Goal: Task Accomplishment & Management: Manage account settings

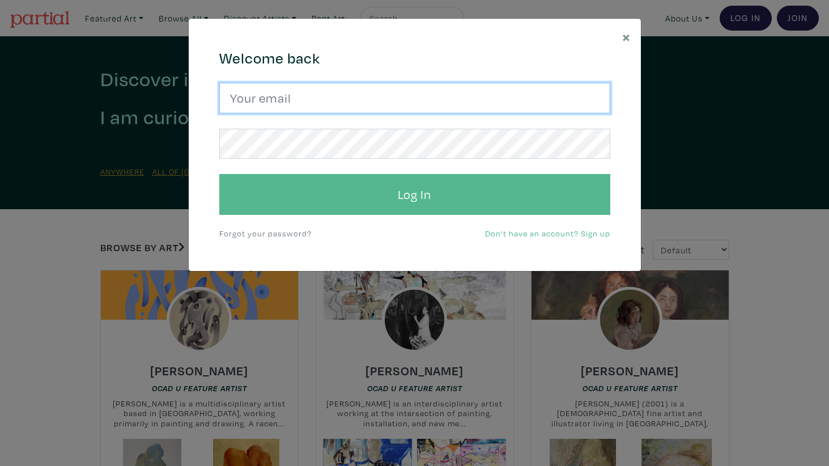
type input "indolestic@rhozeland.com"
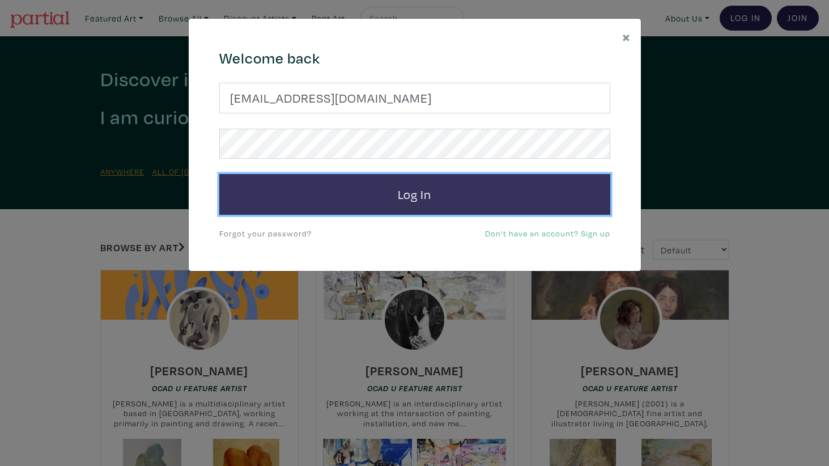
click at [459, 184] on button "Log In" at bounding box center [414, 194] width 391 height 41
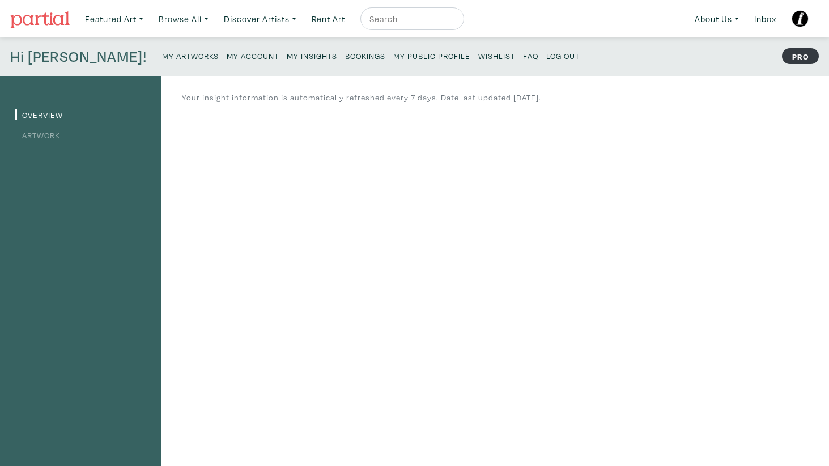
click at [227, 55] on small "My Account" at bounding box center [253, 55] width 52 height 11
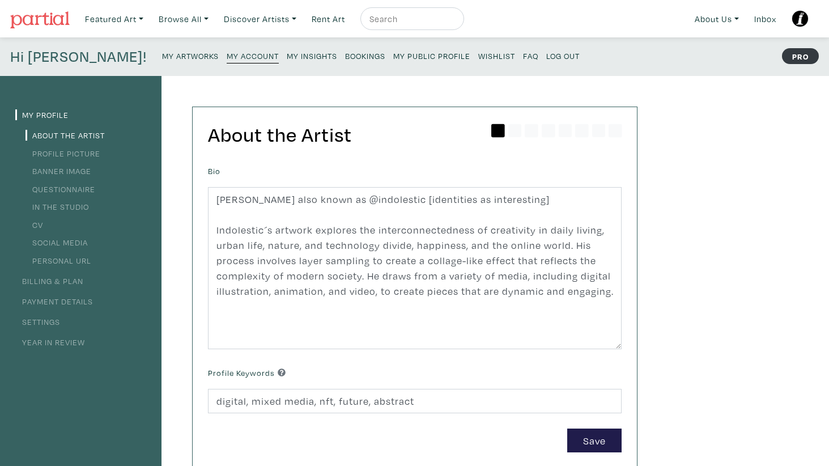
click at [55, 286] on li "Billing & Plan" at bounding box center [80, 280] width 131 height 15
click at [56, 283] on link "Billing & Plan" at bounding box center [49, 280] width 68 height 11
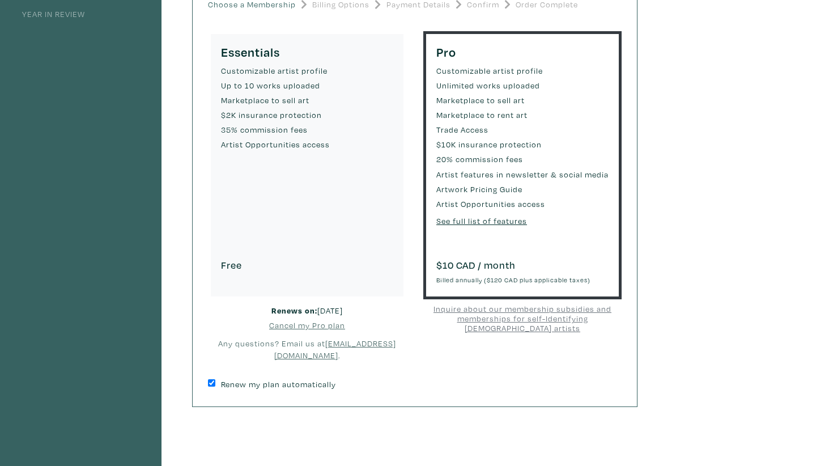
scroll to position [241, 0]
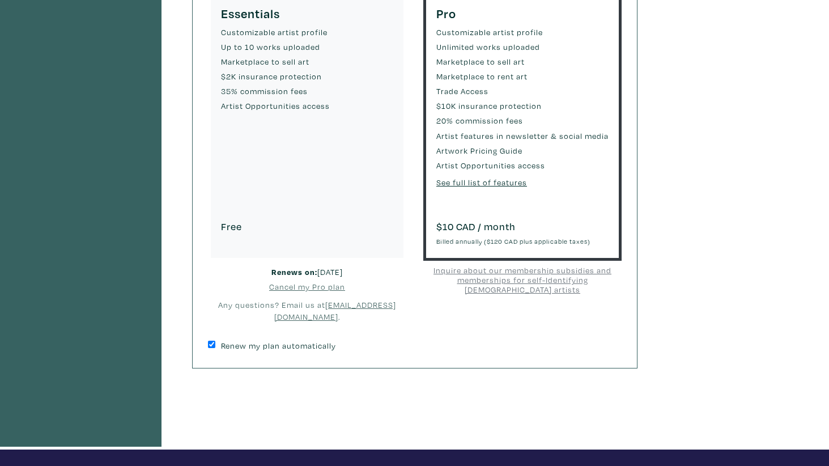
click at [314, 351] on label "Renew my plan automatically" at bounding box center [278, 345] width 115 height 12
click at [215, 348] on input "Renew my plan automatically" at bounding box center [211, 344] width 7 height 7
checkbox input "false"
click at [332, 287] on u "Cancel my Pro plan" at bounding box center [307, 286] width 76 height 11
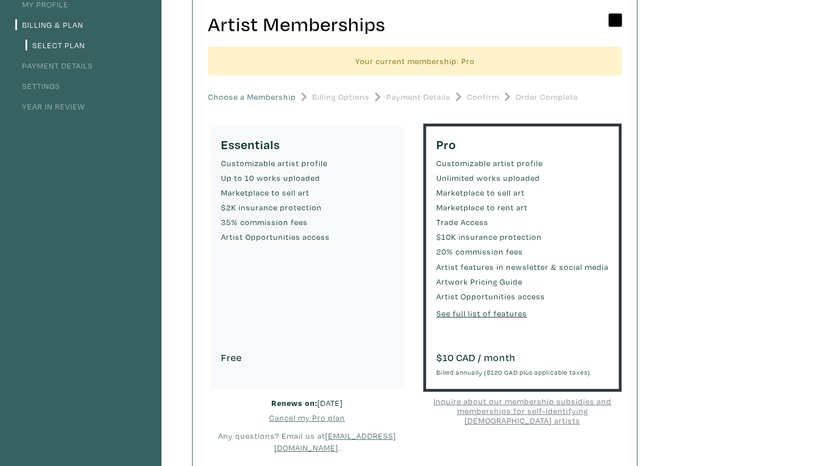
scroll to position [113, 0]
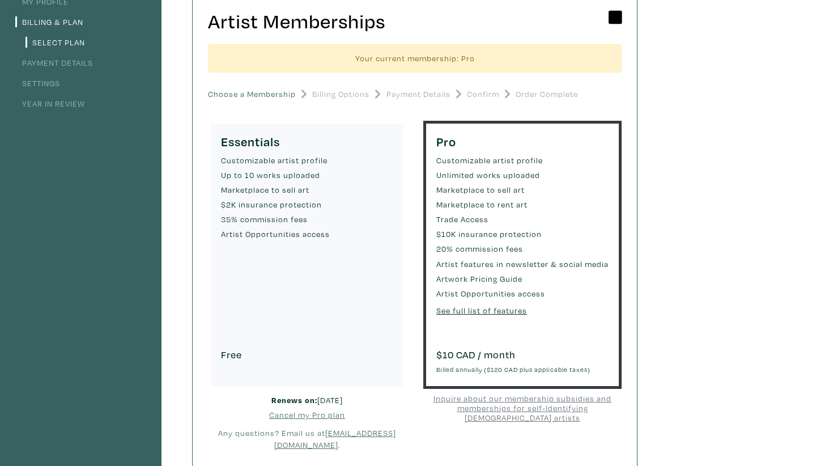
click at [308, 416] on u "Cancel my Pro plan" at bounding box center [307, 414] width 76 height 11
